Goal: Transaction & Acquisition: Purchase product/service

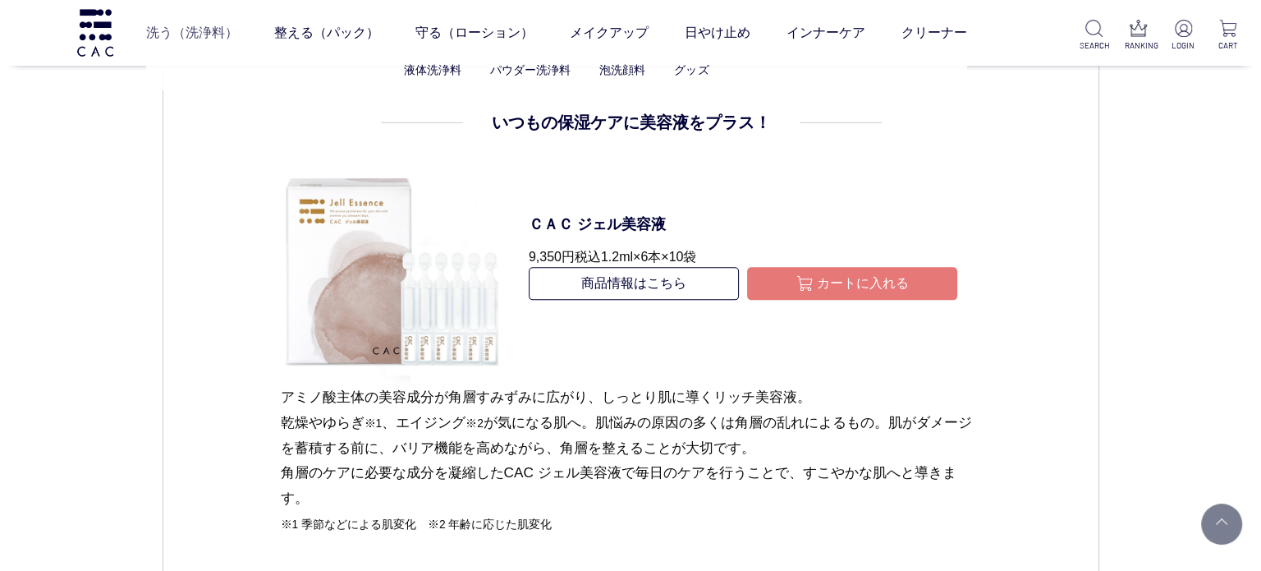
scroll to position [1807, 0]
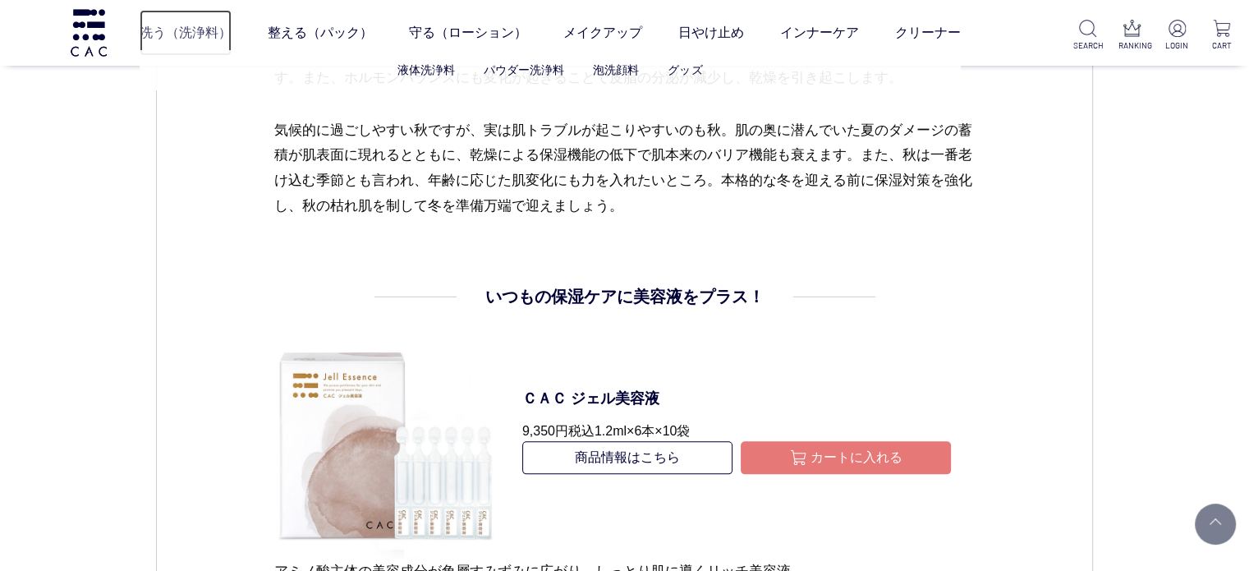
click at [163, 27] on link "洗う（洗浄料）" at bounding box center [186, 33] width 92 height 46
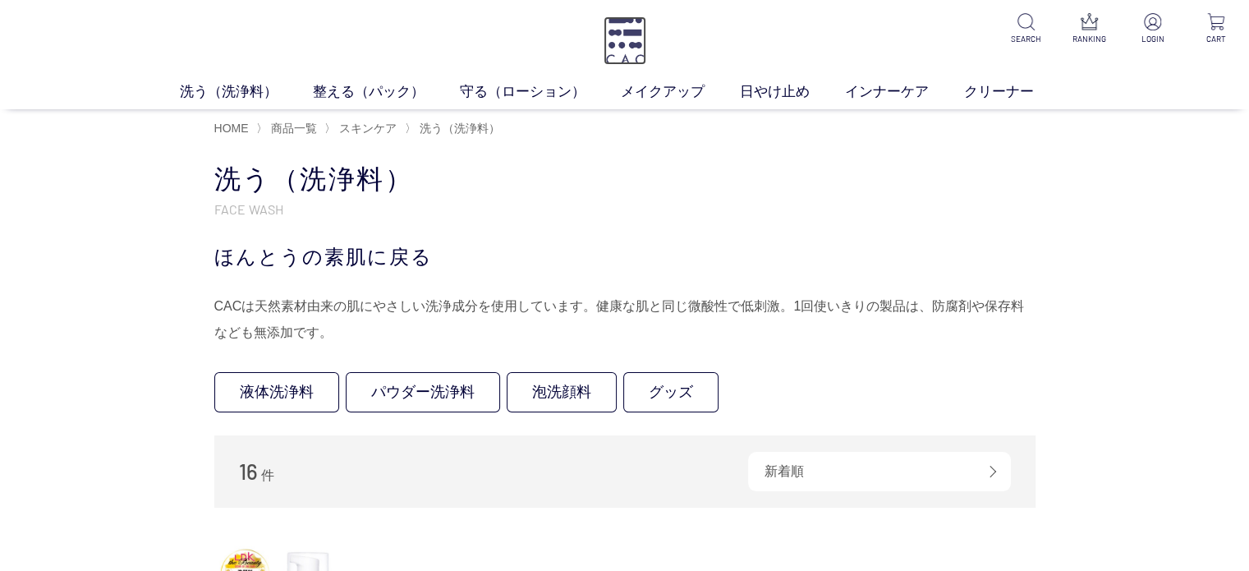
click at [626, 30] on img at bounding box center [625, 40] width 43 height 48
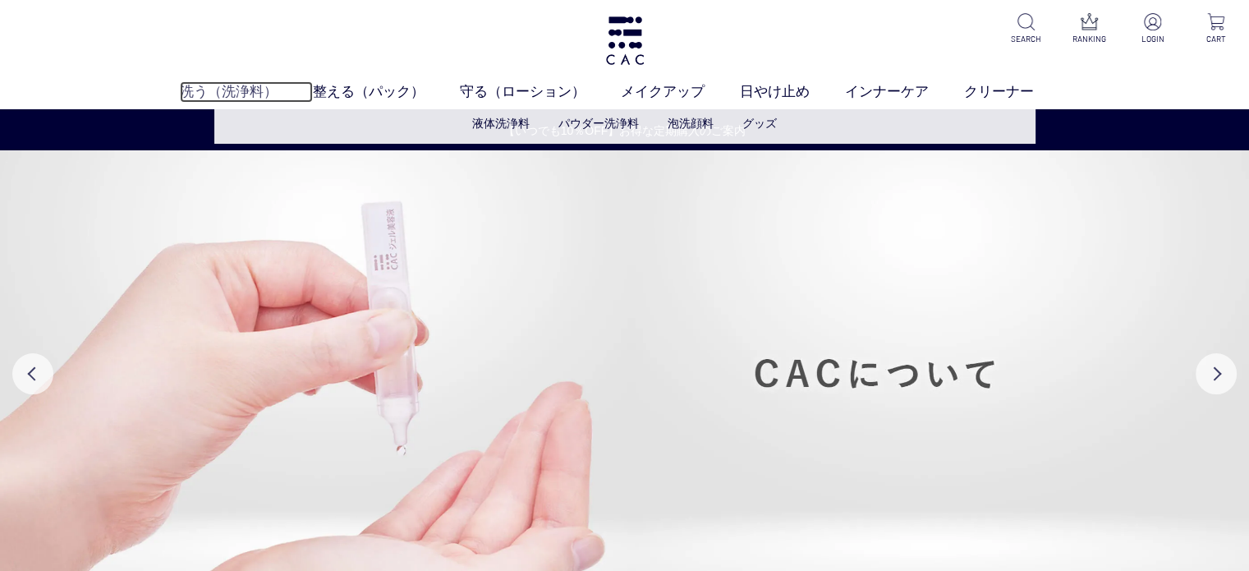
click at [230, 94] on link "洗う（洗浄料）" at bounding box center [246, 91] width 133 height 21
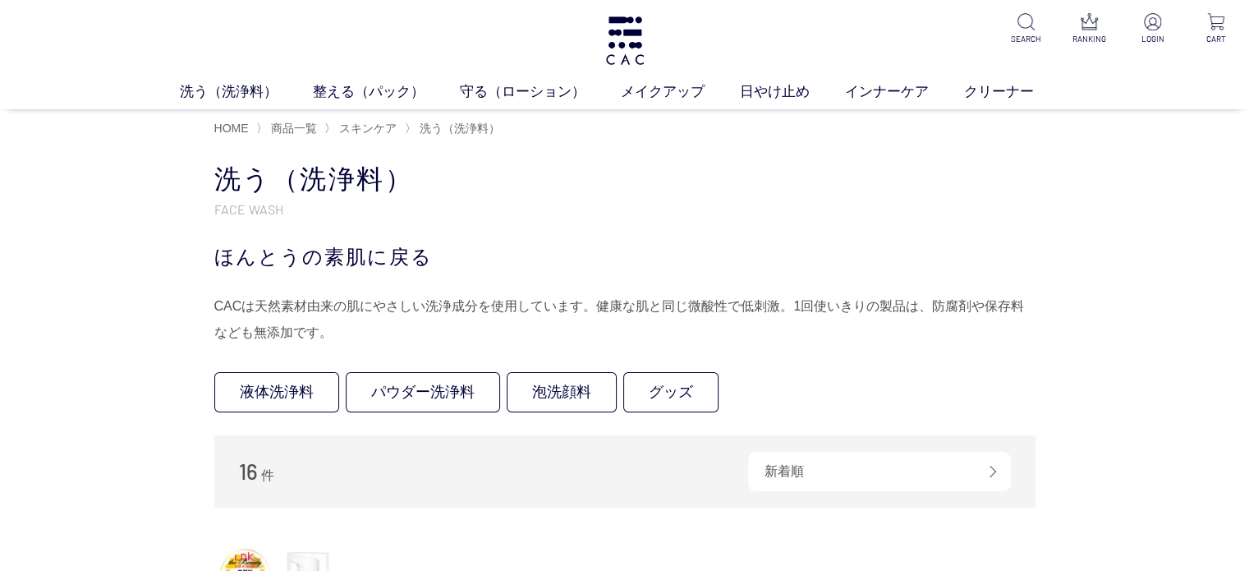
click at [236, 79] on div "洗う（洗浄料） 液体洗浄料 パウダー洗浄料 泡洗顔料 グッズ 整える（パック） フェイスパック ヘアパック 守る（ローション） 保湿化粧水 柔軟化粧水 美容液…" at bounding box center [624, 54] width 1249 height 109
click at [232, 93] on link "洗う（洗浄料）" at bounding box center [246, 91] width 133 height 21
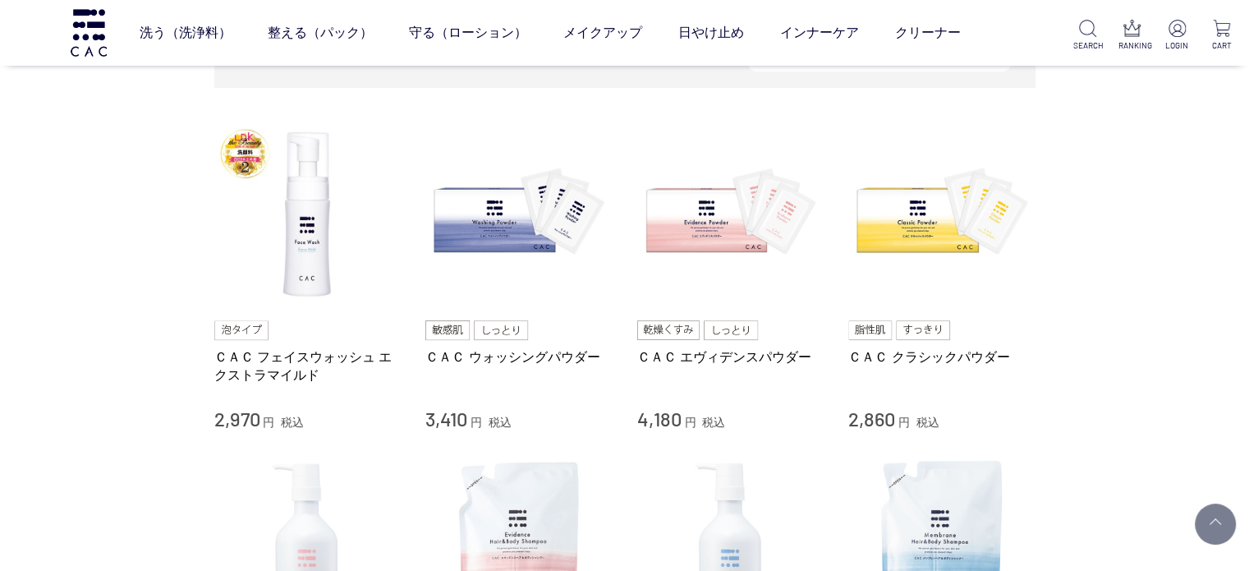
scroll to position [328, 0]
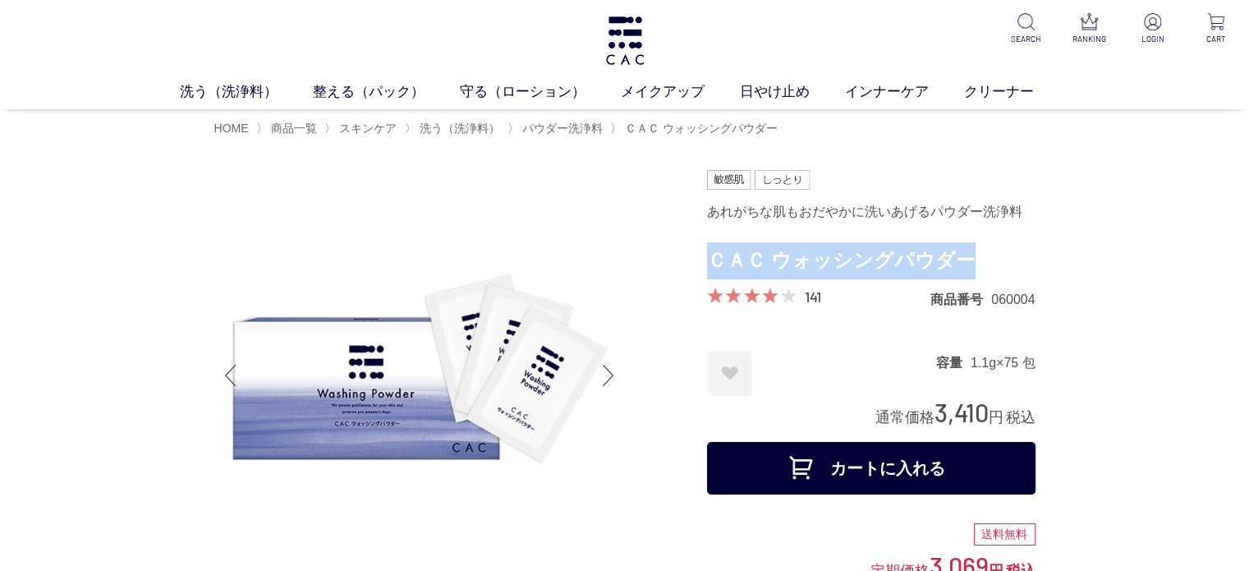
drag, startPoint x: 713, startPoint y: 261, endPoint x: 966, endPoint y: 259, distance: 253.7
click at [966, 259] on h1 "ＣＡＣ ウォッシングパウダー" at bounding box center [871, 260] width 328 height 37
copy h1 "ＣＡＣ ウォッシングパウダー"
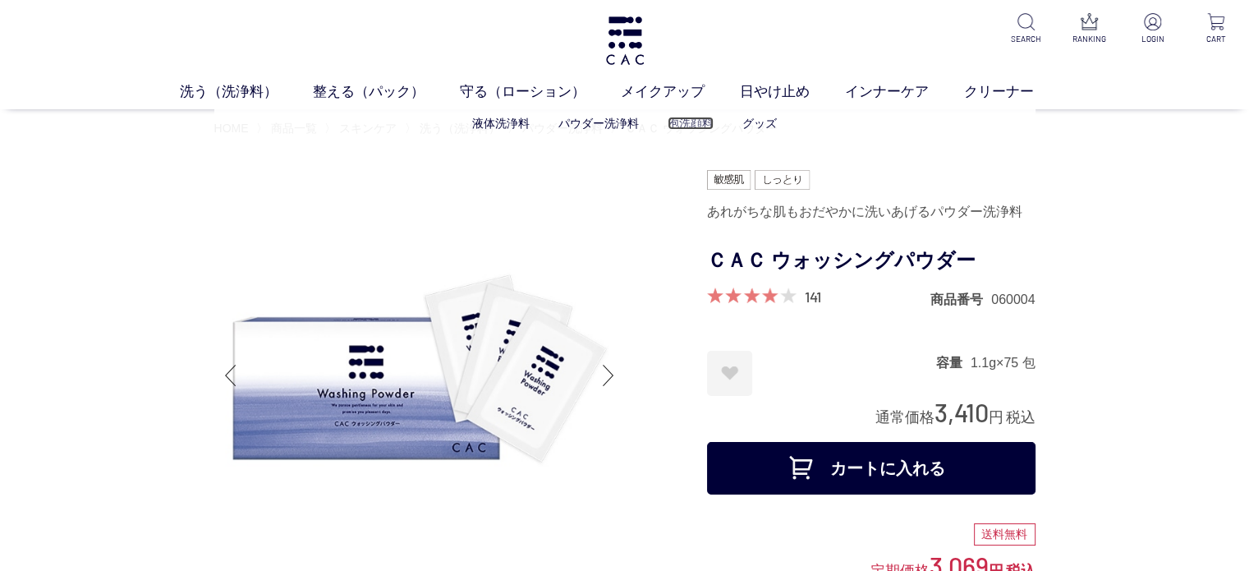
click at [689, 124] on link "泡洗顔料" at bounding box center [691, 123] width 46 height 13
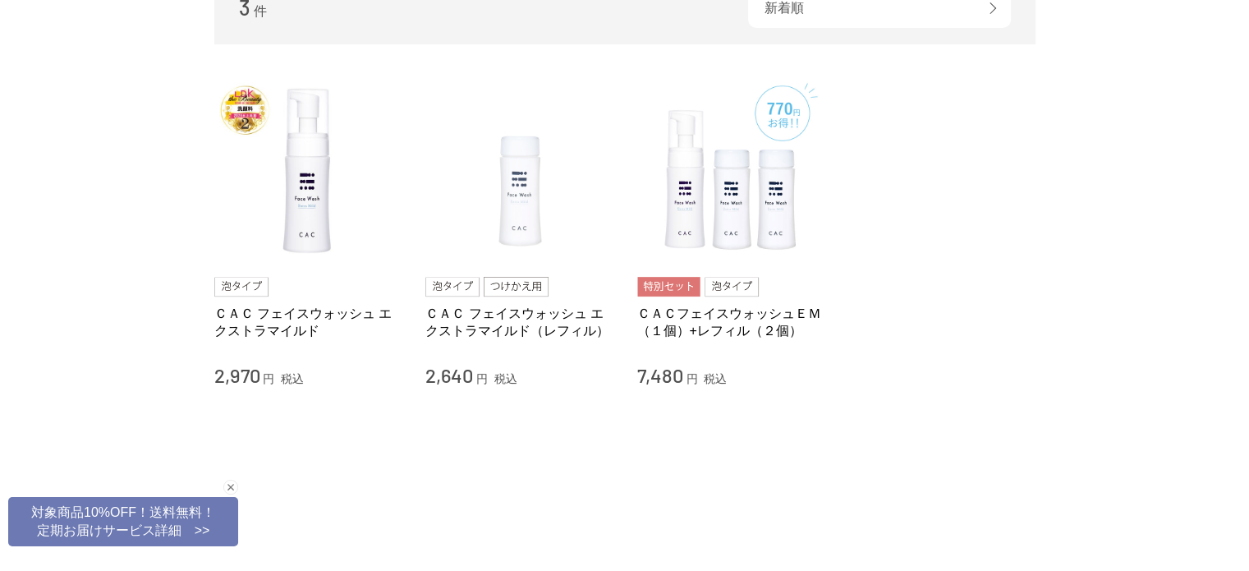
scroll to position [82, 0]
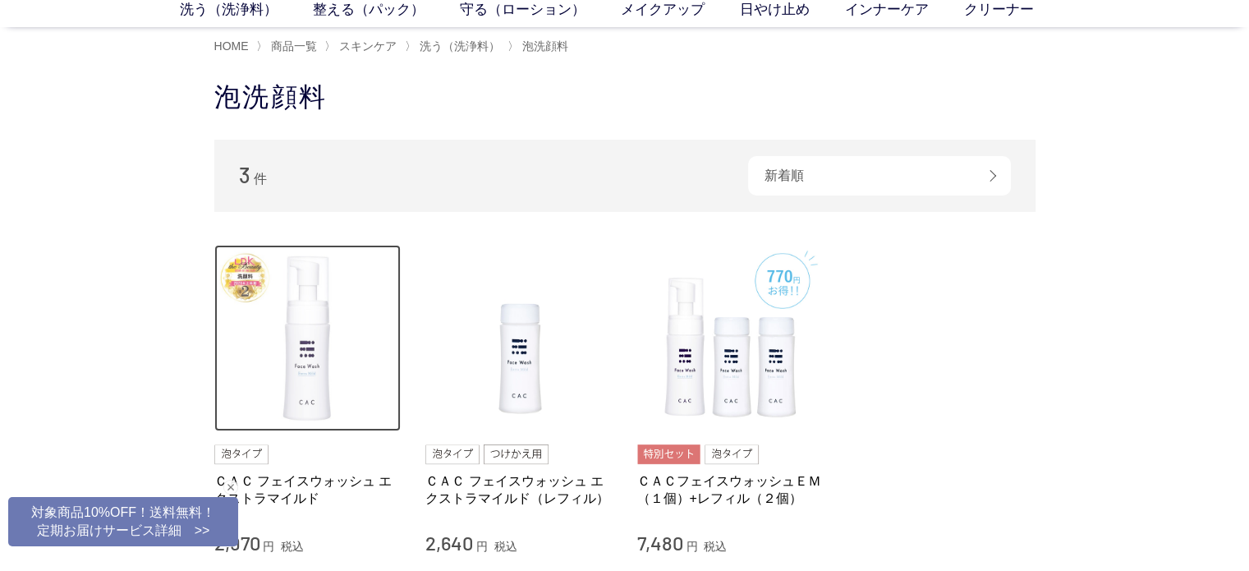
click at [315, 249] on img at bounding box center [307, 338] width 187 height 187
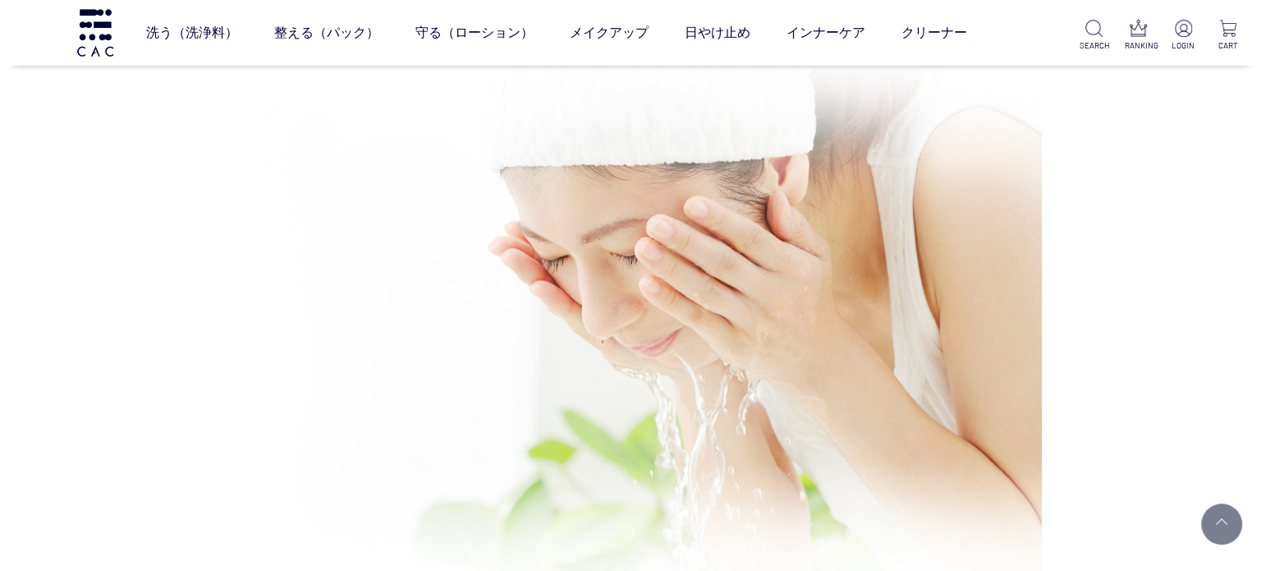
scroll to position [6076, 0]
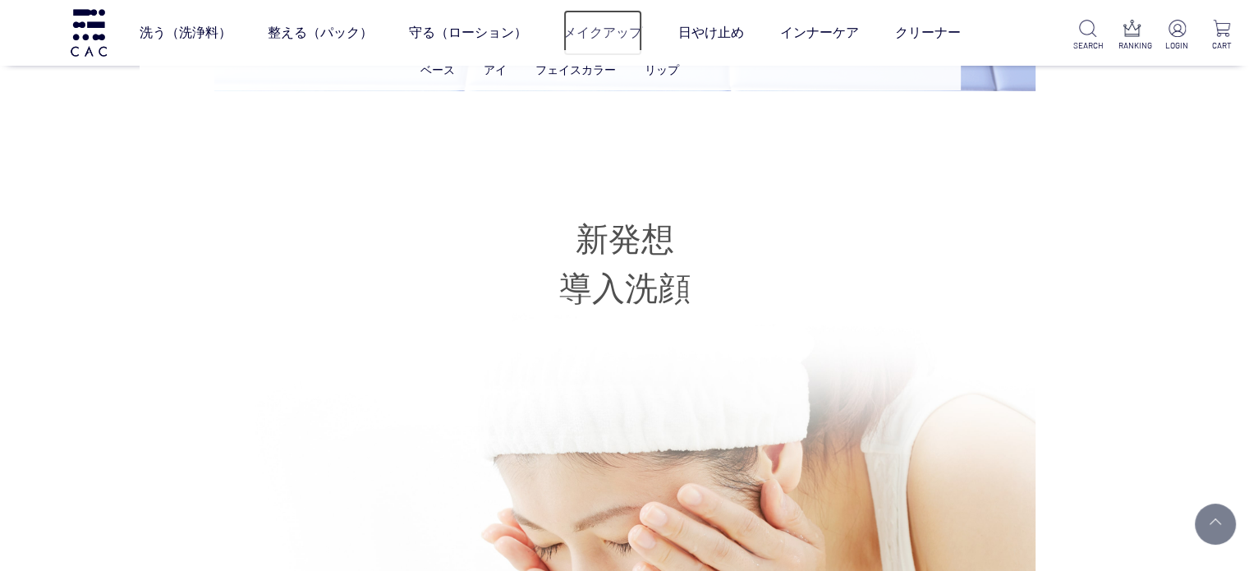
click at [631, 34] on link "メイクアップ" at bounding box center [602, 33] width 79 height 46
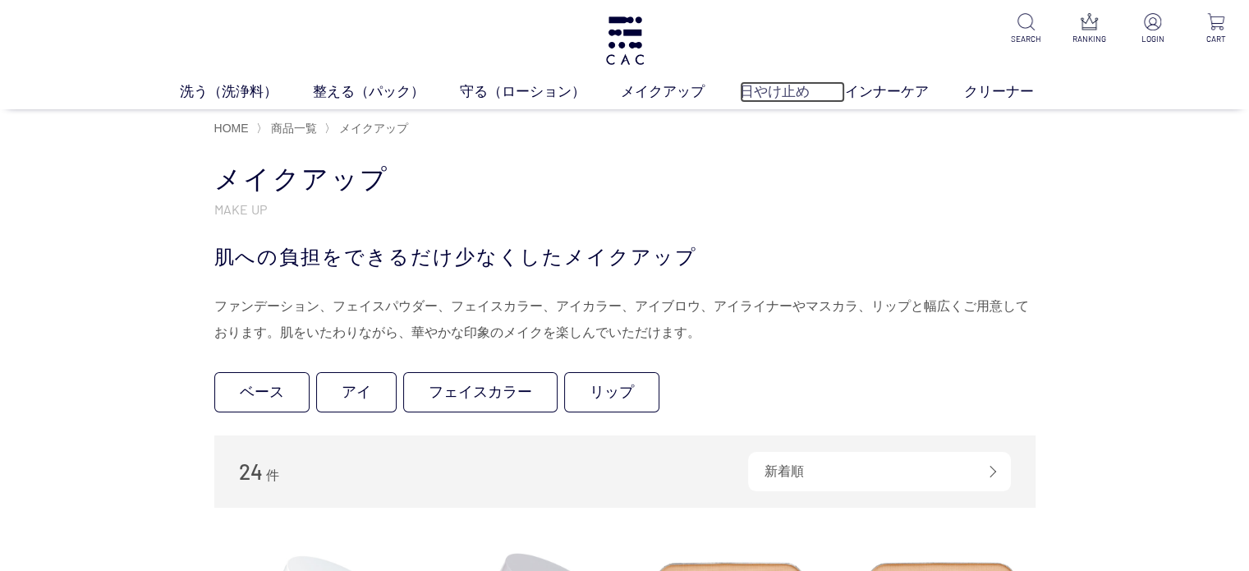
click at [769, 101] on link "日やけ止め" at bounding box center [792, 91] width 105 height 21
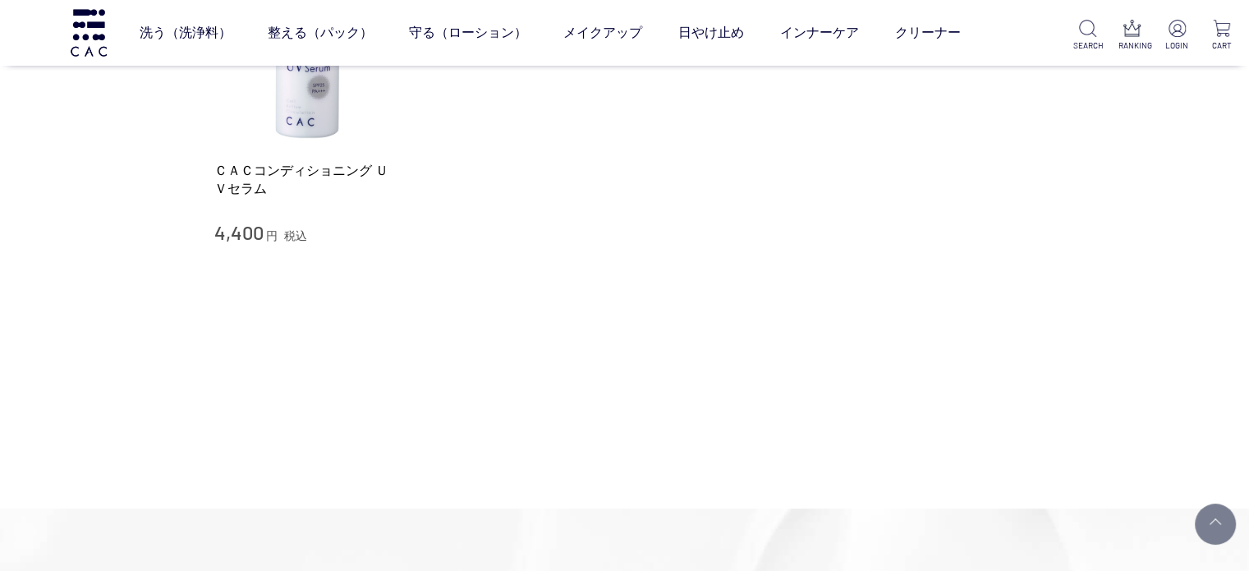
scroll to position [246, 0]
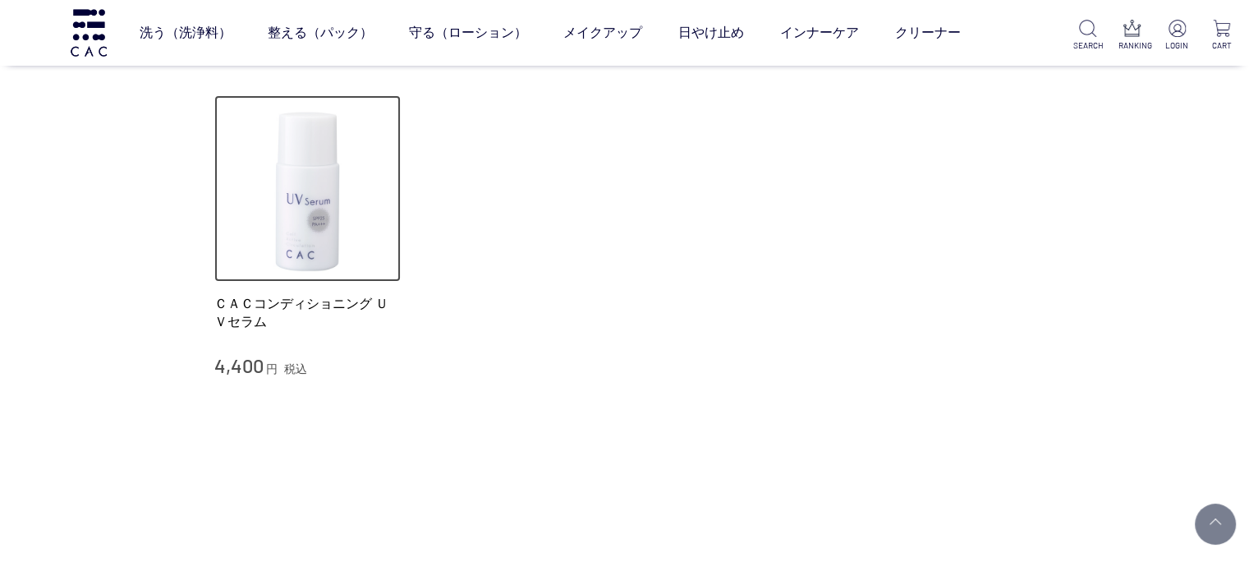
click at [243, 238] on img at bounding box center [307, 188] width 187 height 187
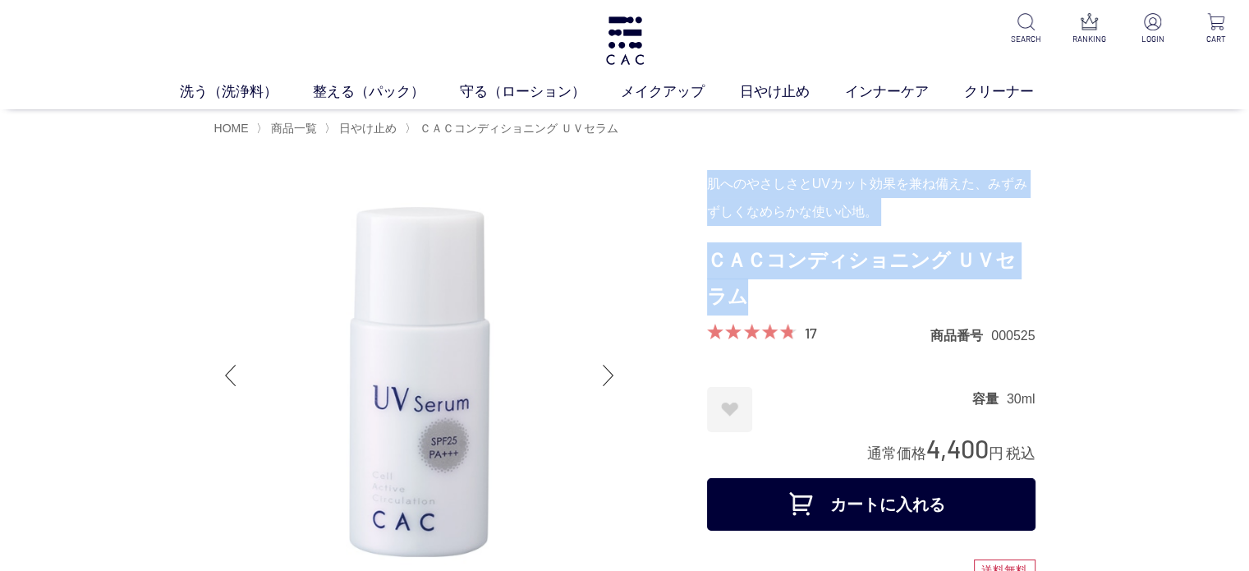
drag, startPoint x: 705, startPoint y: 258, endPoint x: 737, endPoint y: 285, distance: 42.0
click at [745, 286] on h1 "ＣＡＣコンディショニング ＵＶセラム" at bounding box center [871, 279] width 328 height 74
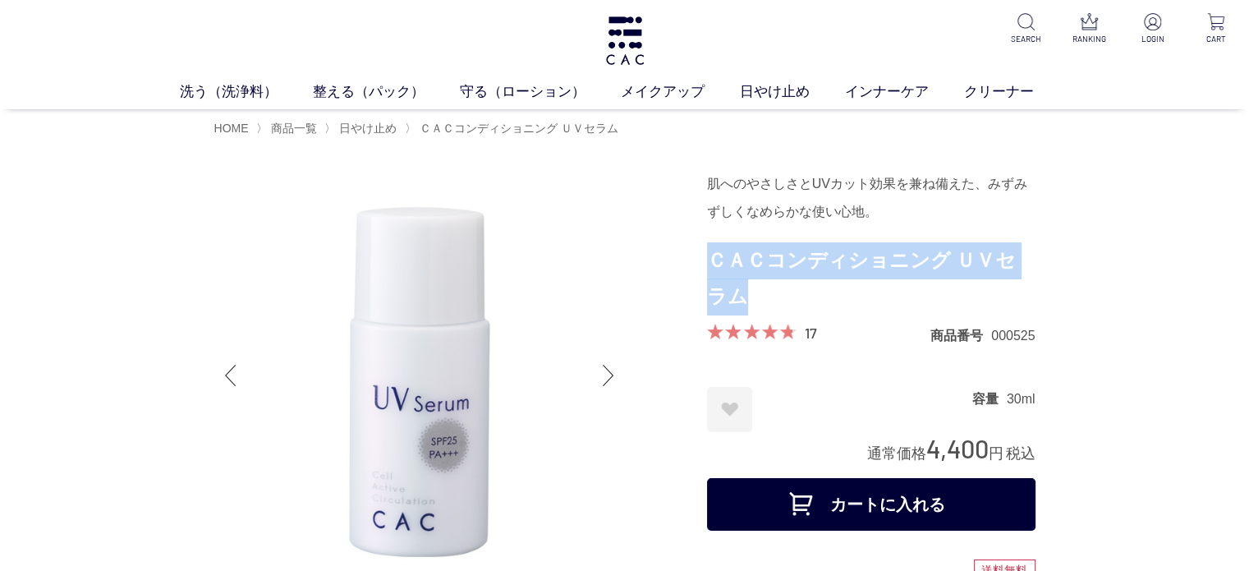
drag, startPoint x: 742, startPoint y: 293, endPoint x: 706, endPoint y: 265, distance: 45.7
click at [707, 265] on h1 "ＣＡＣコンディショニング ＵＶセラム" at bounding box center [871, 279] width 328 height 74
copy h1 "ＣＡＣコンディショニング ＵＶセラム"
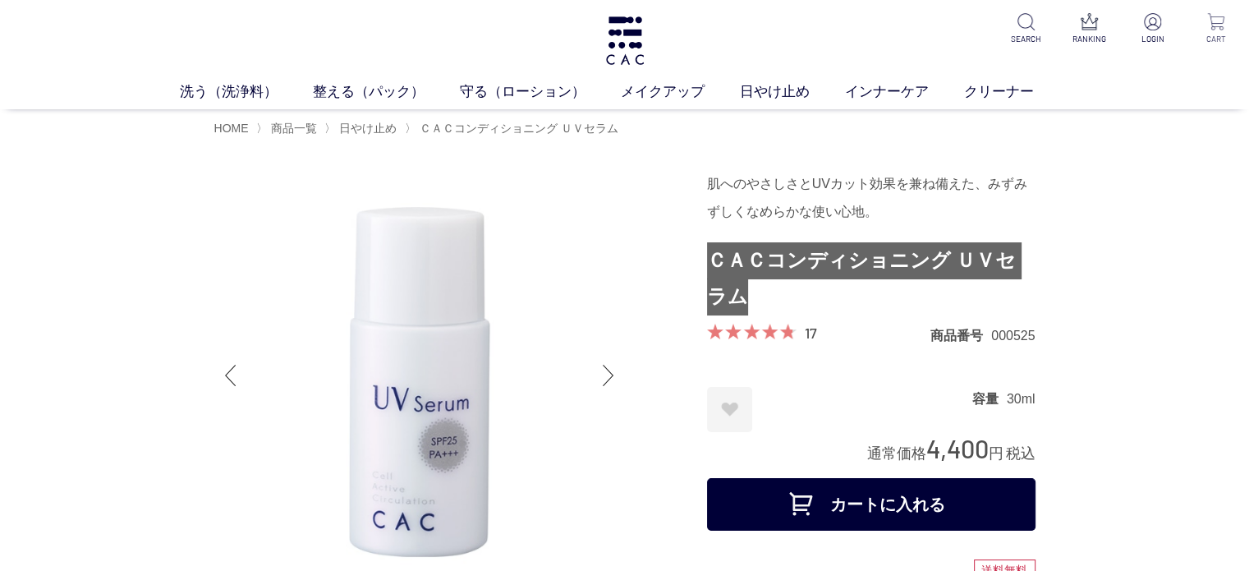
scroll to position [82, 0]
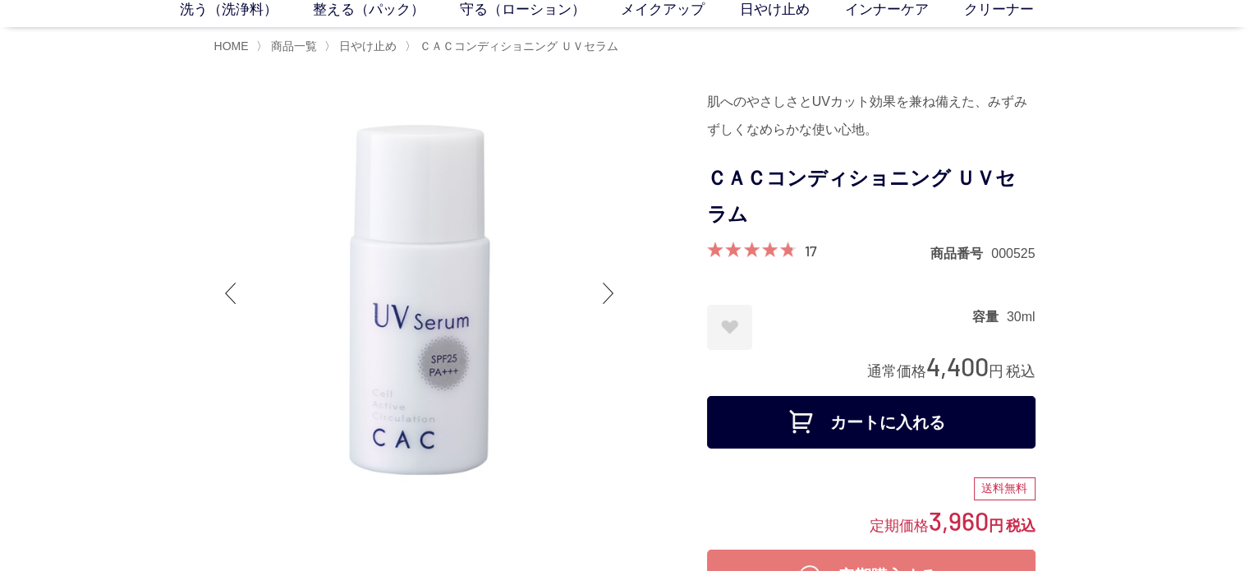
drag, startPoint x: 10, startPoint y: 349, endPoint x: 10, endPoint y: 374, distance: 24.6
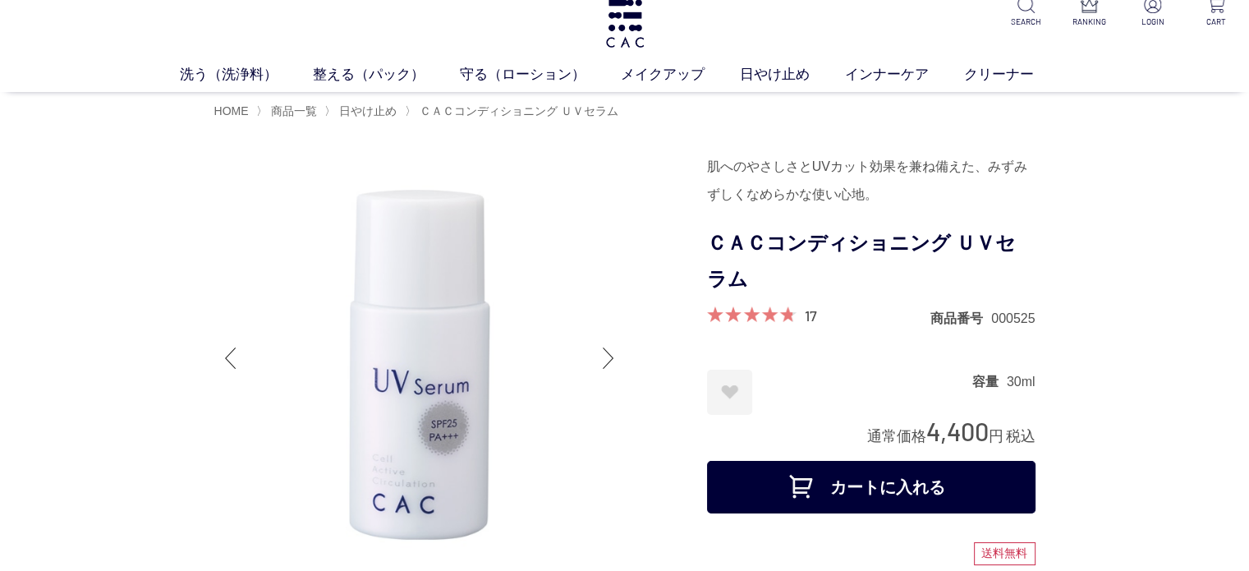
scroll to position [0, 0]
